Goal: Task Accomplishment & Management: Manage account settings

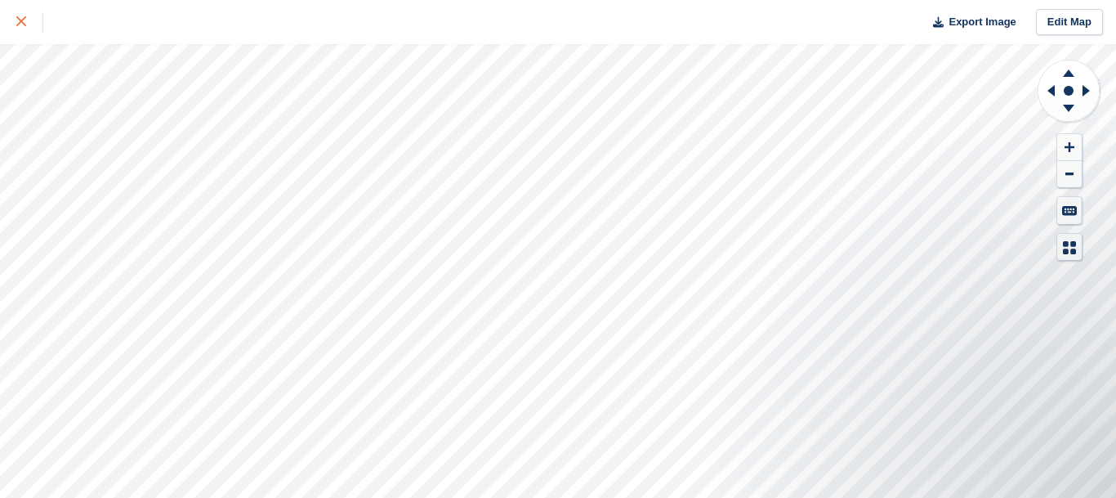
click at [16, 23] on icon at bounding box center [21, 21] width 10 height 10
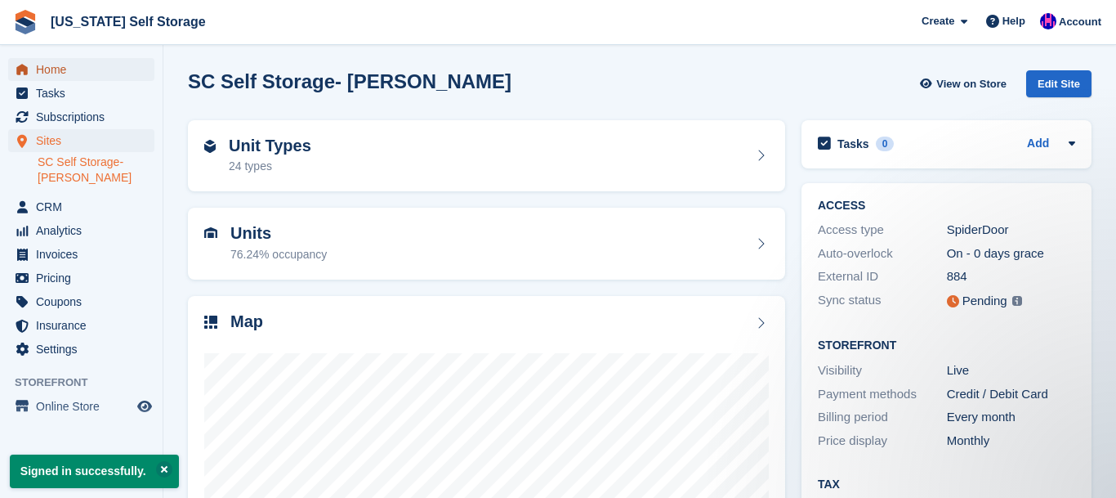
click at [54, 70] on span "Home" at bounding box center [85, 69] width 98 height 23
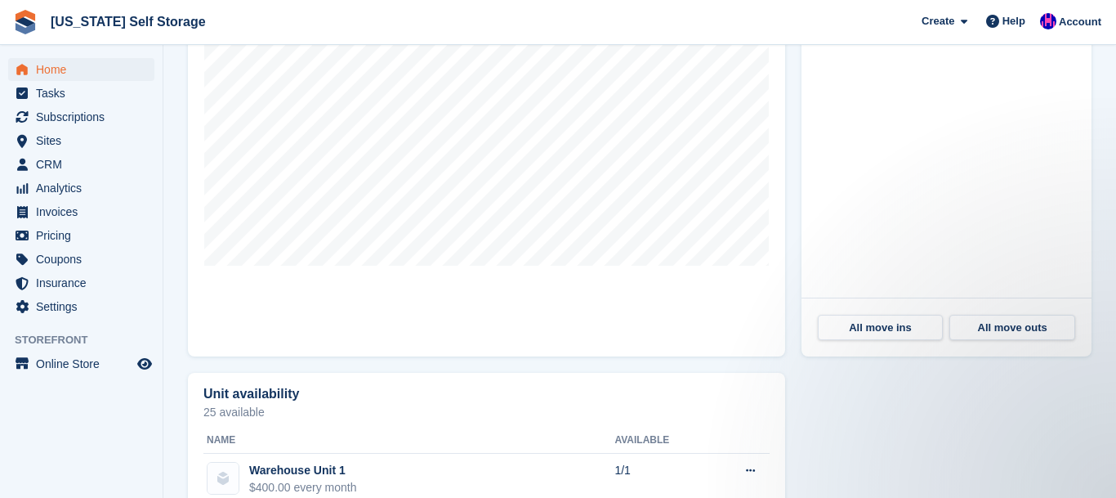
scroll to position [592, 0]
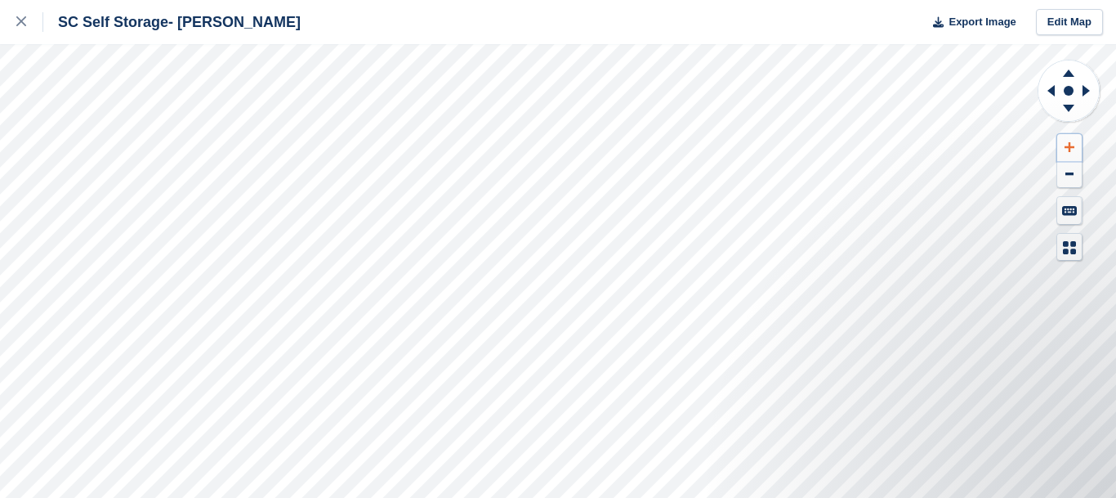
click at [1071, 138] on button at bounding box center [1069, 147] width 25 height 27
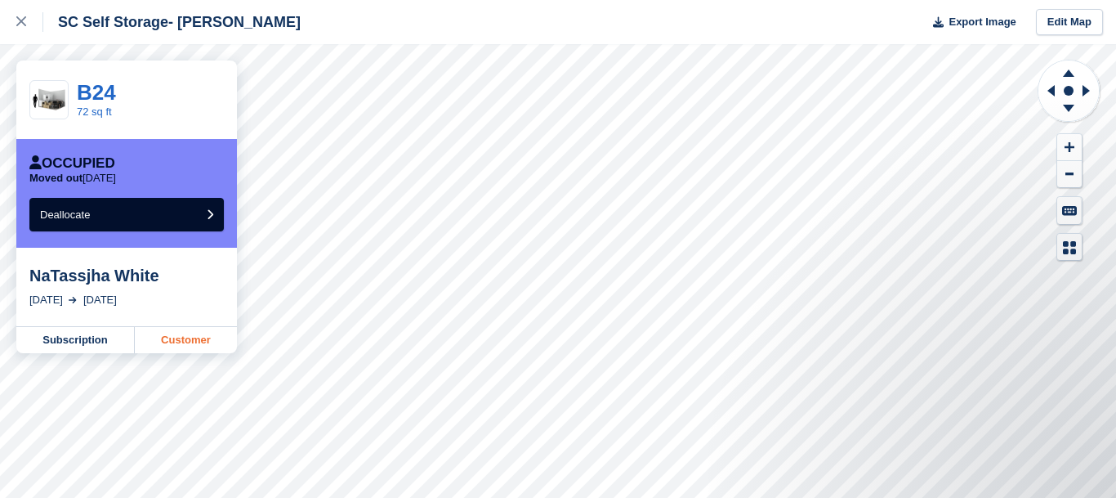
click at [194, 346] on link "Customer" at bounding box center [186, 340] width 102 height 26
click at [94, 99] on link "B24" at bounding box center [96, 92] width 39 height 25
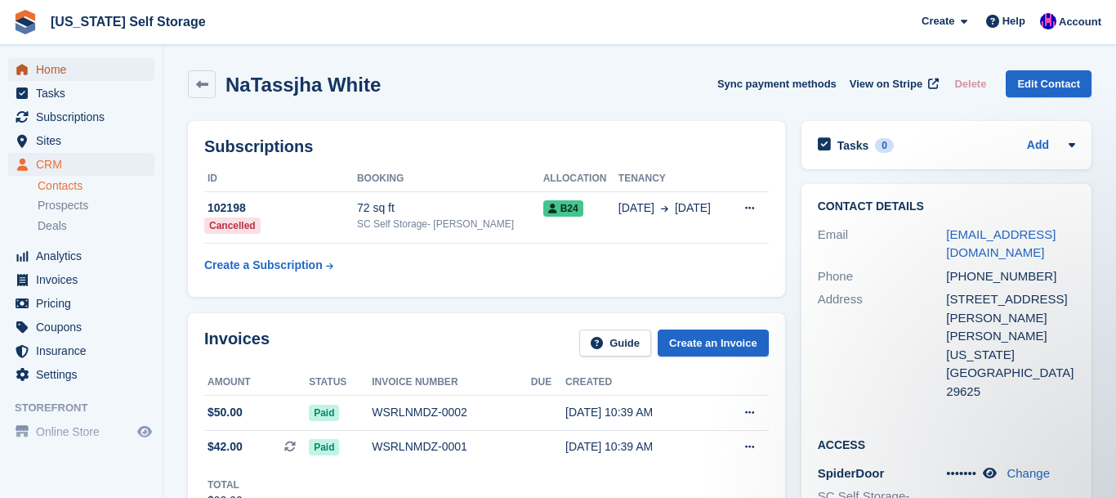
click at [61, 71] on span "Home" at bounding box center [85, 69] width 98 height 23
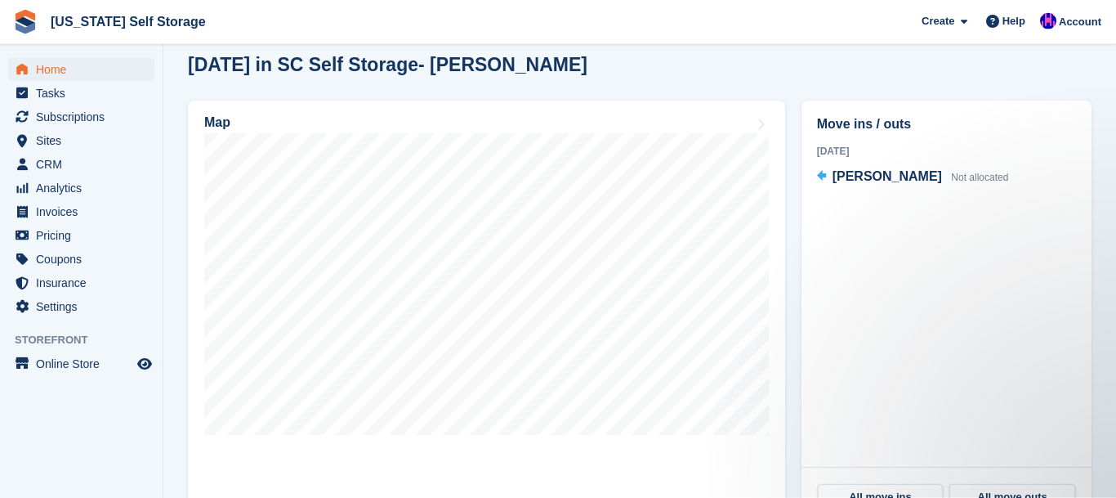
scroll to position [436, 0]
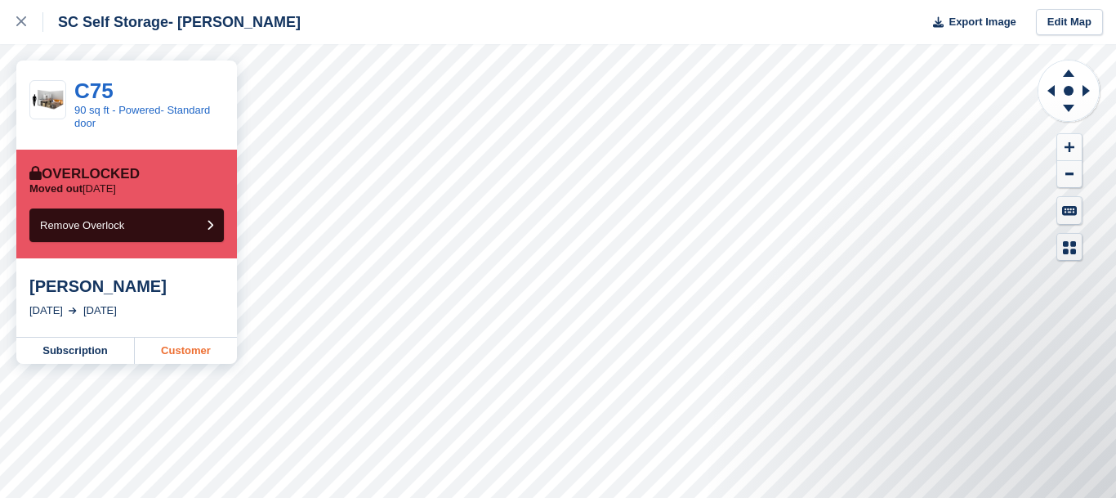
click at [193, 356] on link "Customer" at bounding box center [186, 350] width 102 height 26
click at [19, 23] on icon at bounding box center [21, 21] width 10 height 10
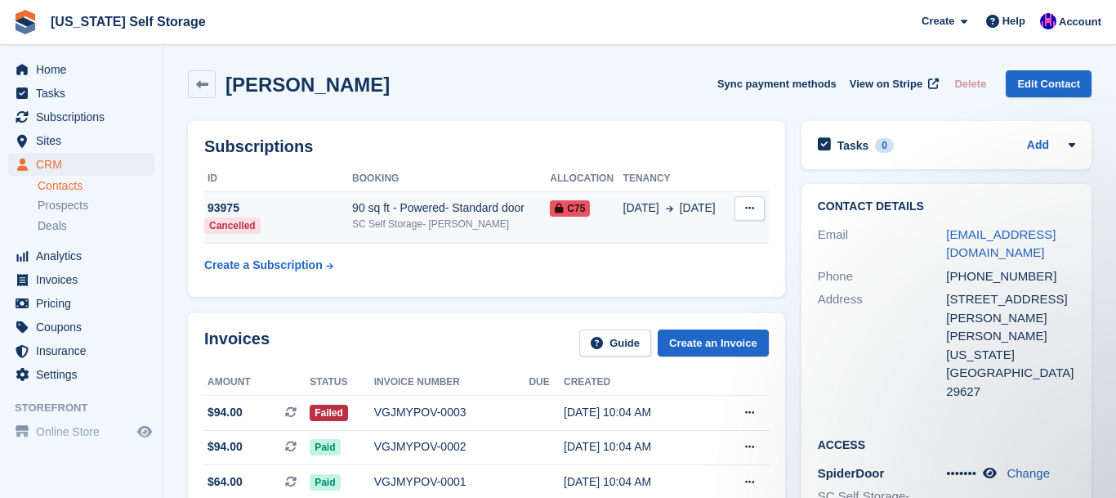
click at [753, 204] on icon at bounding box center [749, 208] width 9 height 11
click at [715, 97] on div "Teresa Vaughn Sync payment methods View on Stripe Delete Edit Contact" at bounding box center [640, 84] width 904 height 28
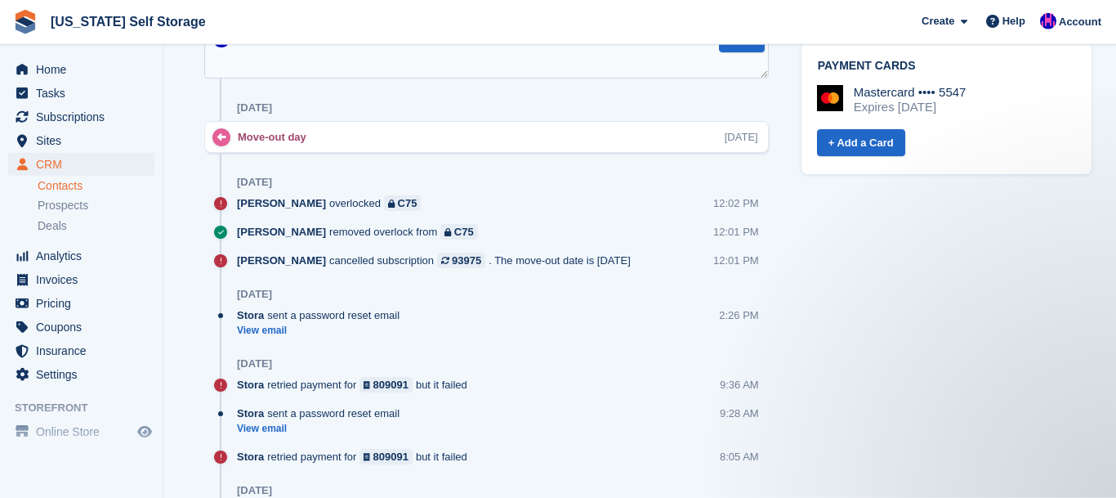
scroll to position [906, 0]
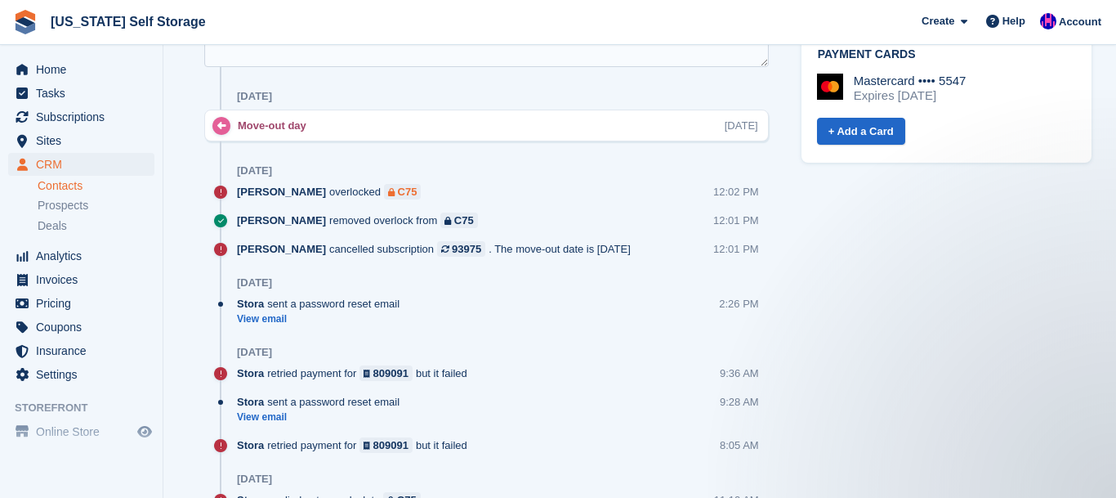
click at [409, 190] on div "C75" at bounding box center [408, 192] width 20 height 16
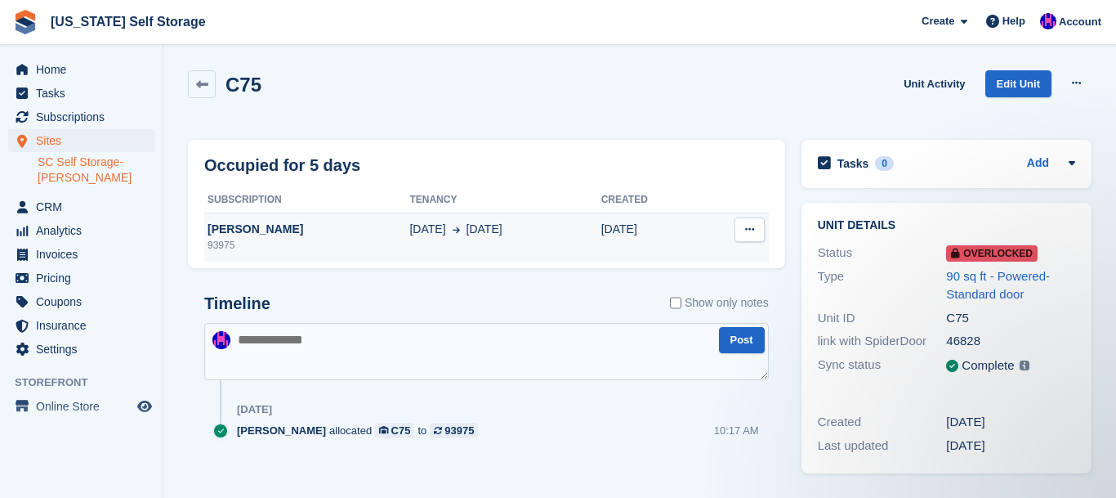
click at [756, 226] on button at bounding box center [750, 229] width 30 height 25
click at [660, 275] on div "Deallocate" at bounding box center [686, 262] width 157 height 36
click at [647, 261] on p "Deallocate" at bounding box center [686, 261] width 142 height 21
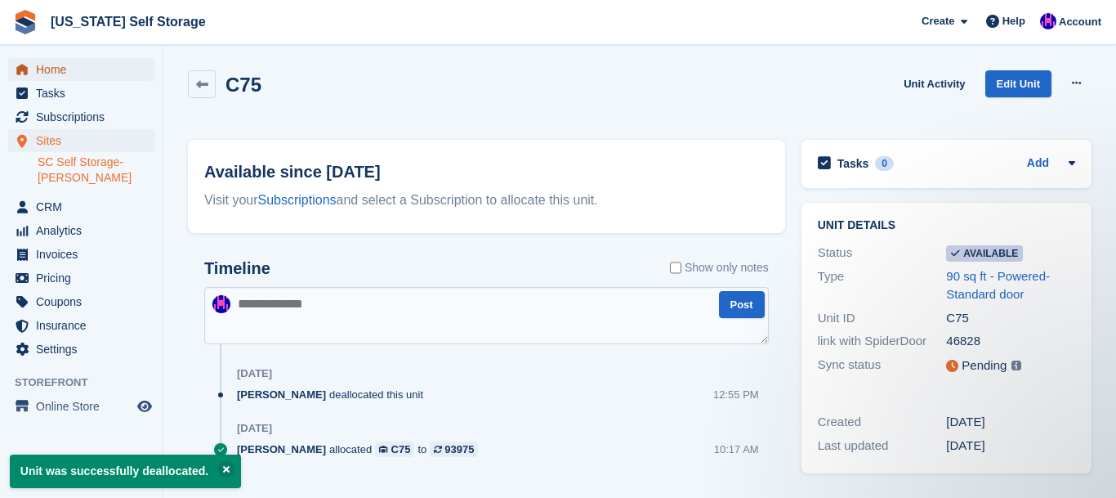
click at [58, 67] on span "Home" at bounding box center [85, 69] width 98 height 23
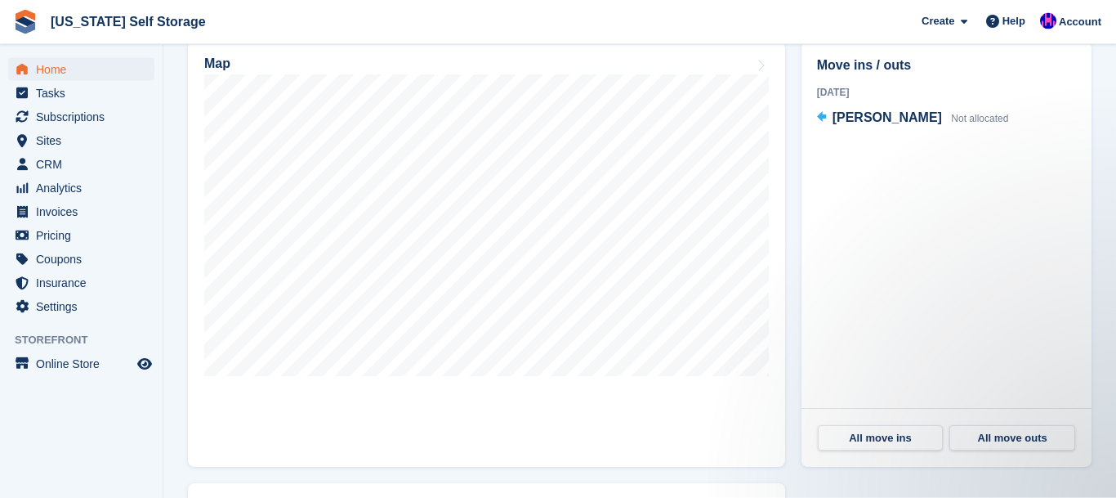
scroll to position [494, 0]
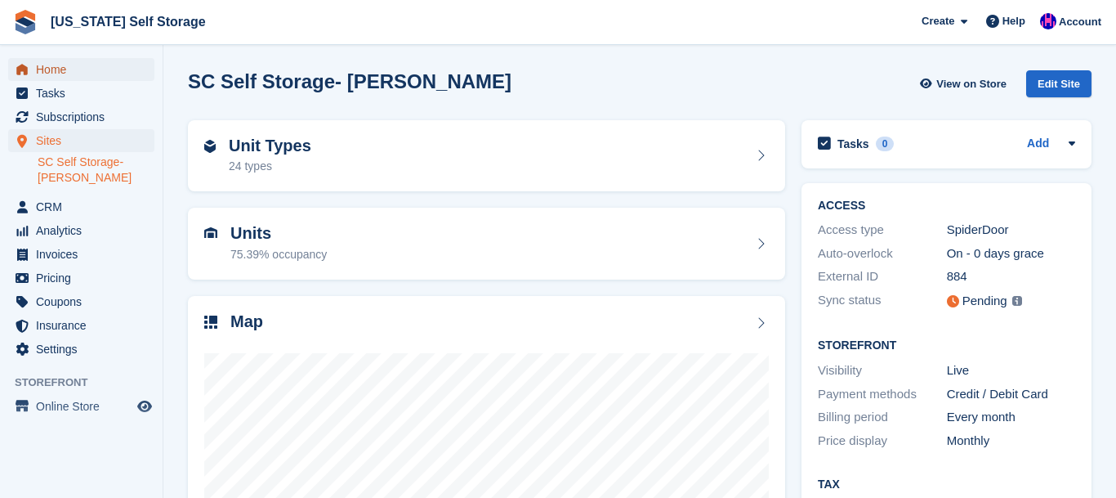
click at [64, 70] on span "Home" at bounding box center [85, 69] width 98 height 23
